Goal: Information Seeking & Learning: Find specific page/section

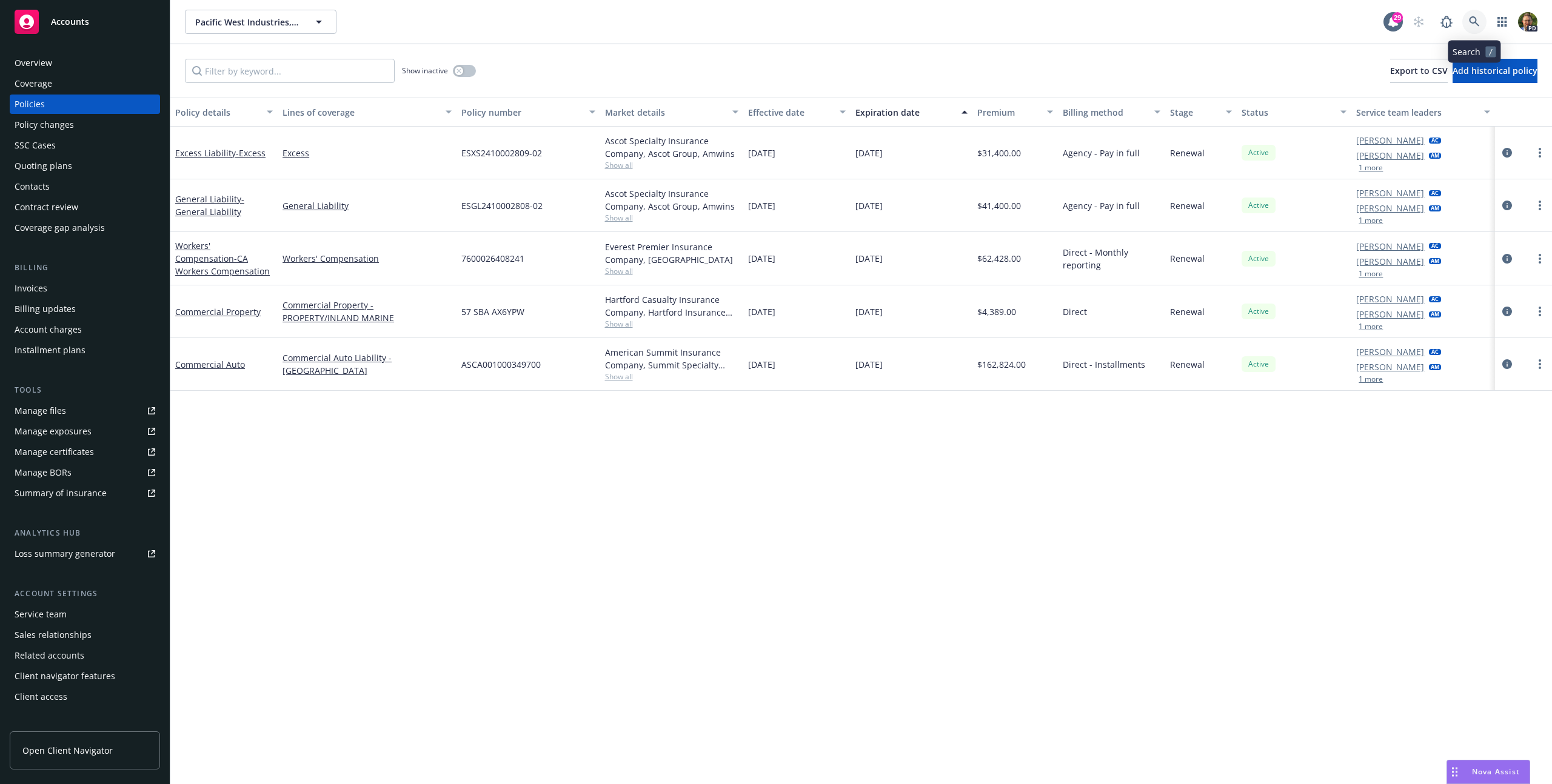
click at [1469, 26] on icon at bounding box center [1475, 22] width 11 height 11
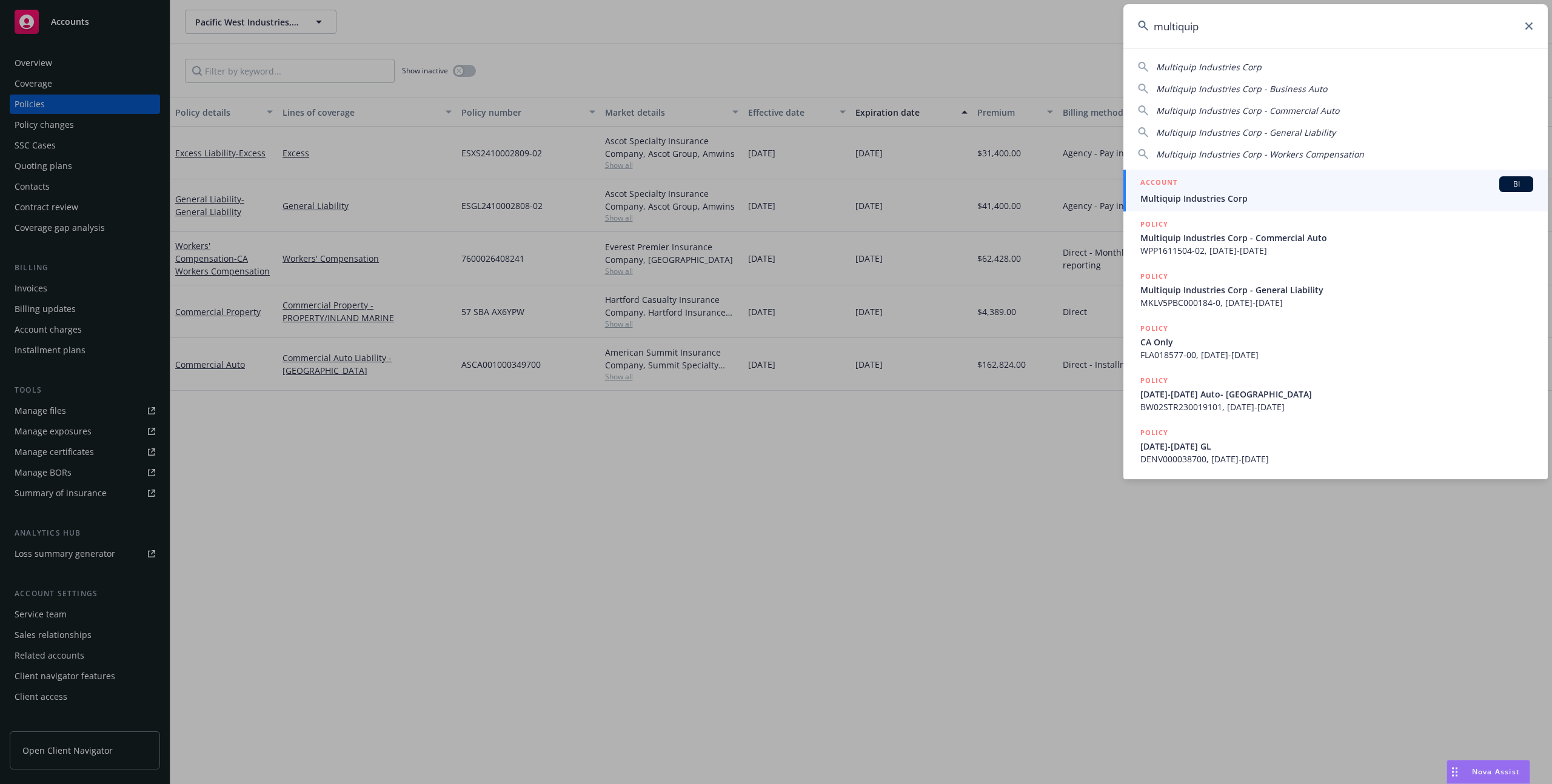
type input "multiquip"
click at [1217, 202] on span "Multiquip Industries Corp" at bounding box center [1337, 198] width 393 height 13
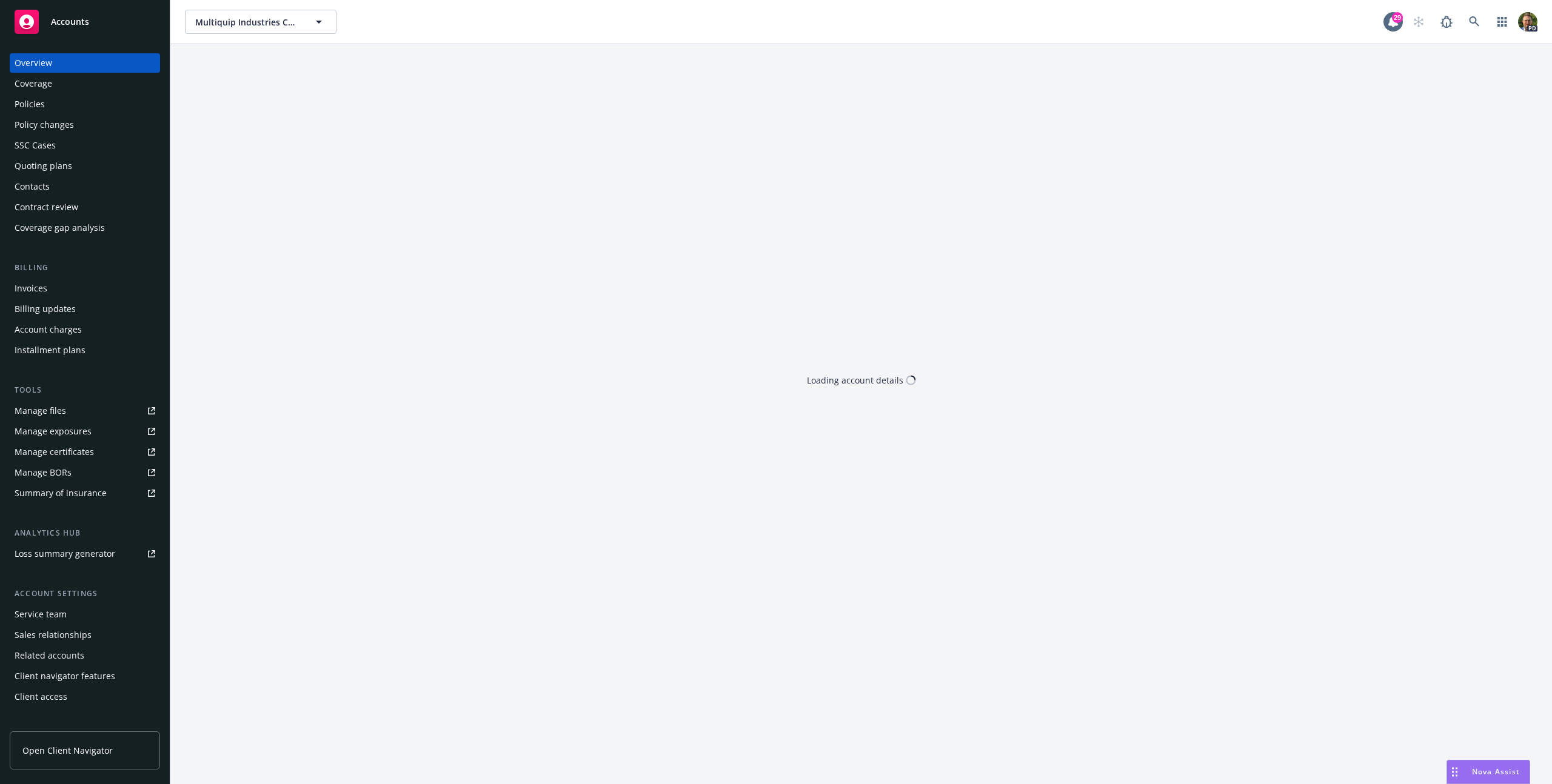
click at [45, 97] on div "Policies" at bounding box center [85, 104] width 141 height 19
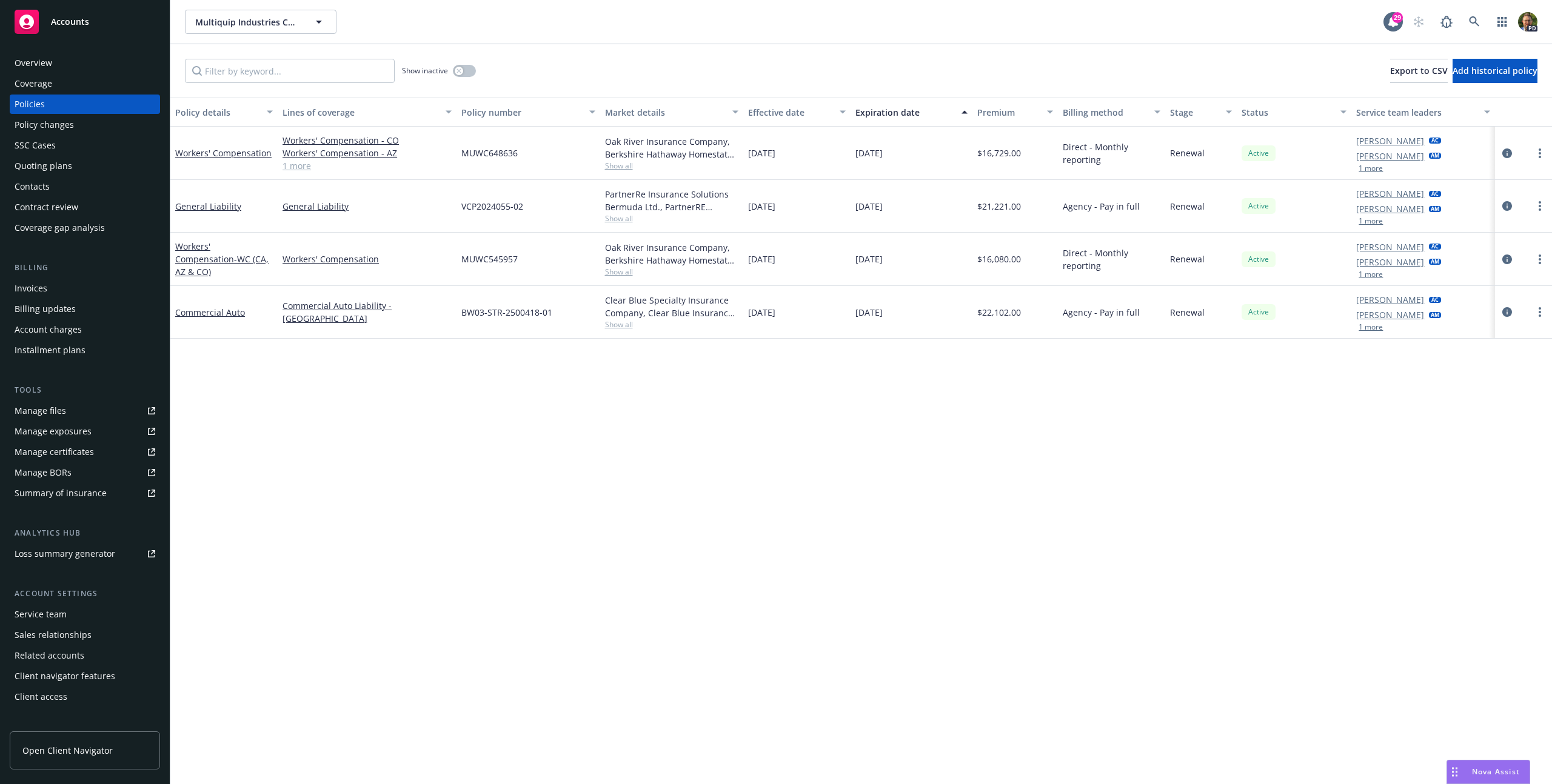
click at [625, 218] on span "Show all" at bounding box center [672, 218] width 134 height 10
click at [693, 499] on div "Policy details Lines of coverage Policy number Market details Effective date Ex…" at bounding box center [861, 440] width 1381 height 687
click at [617, 270] on span "Show all" at bounding box center [672, 272] width 134 height 10
